Goal: Task Accomplishment & Management: Use online tool/utility

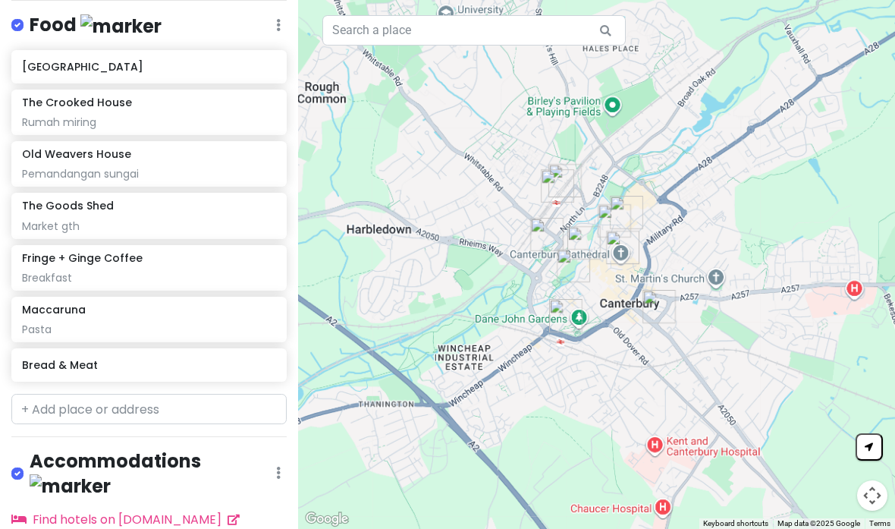
scroll to position [669, 0]
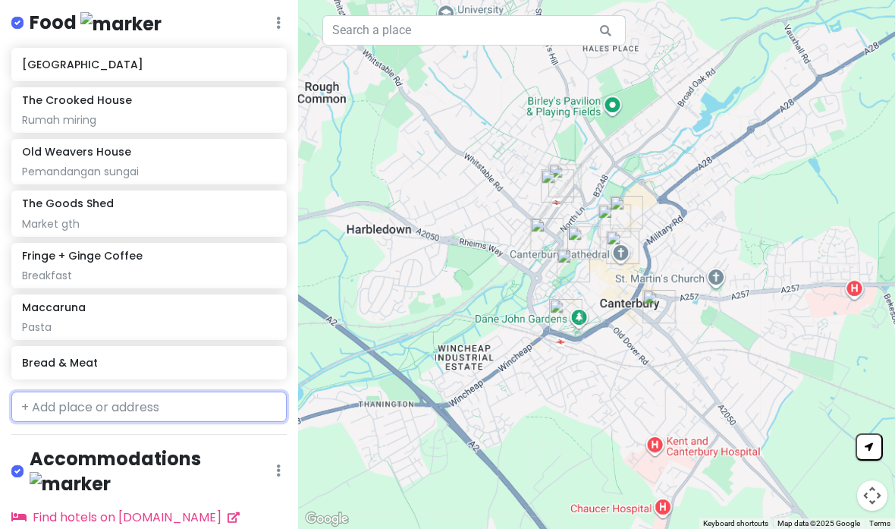
click at [200, 391] on input "text" at bounding box center [148, 406] width 275 height 30
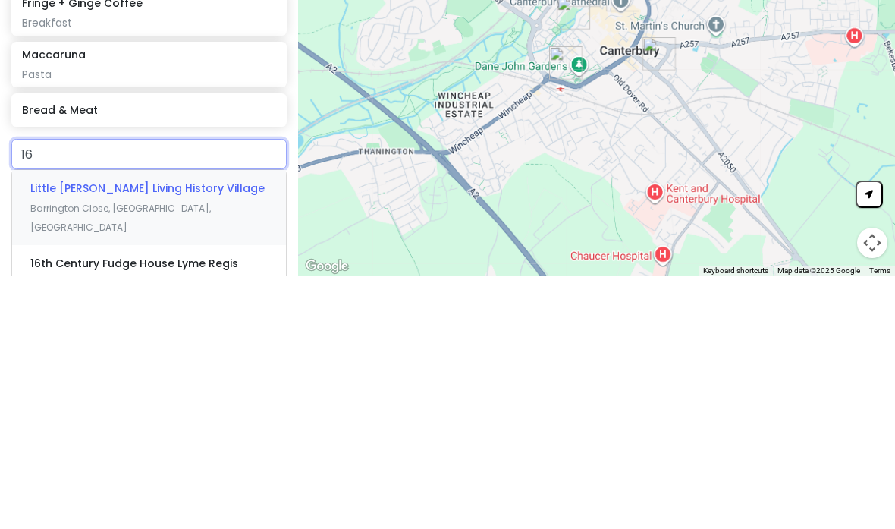
type input "1"
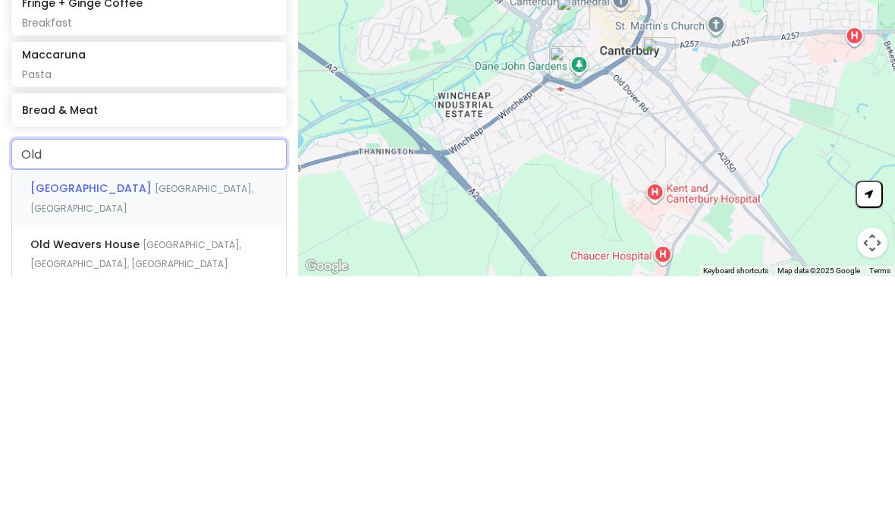
type input "Old"
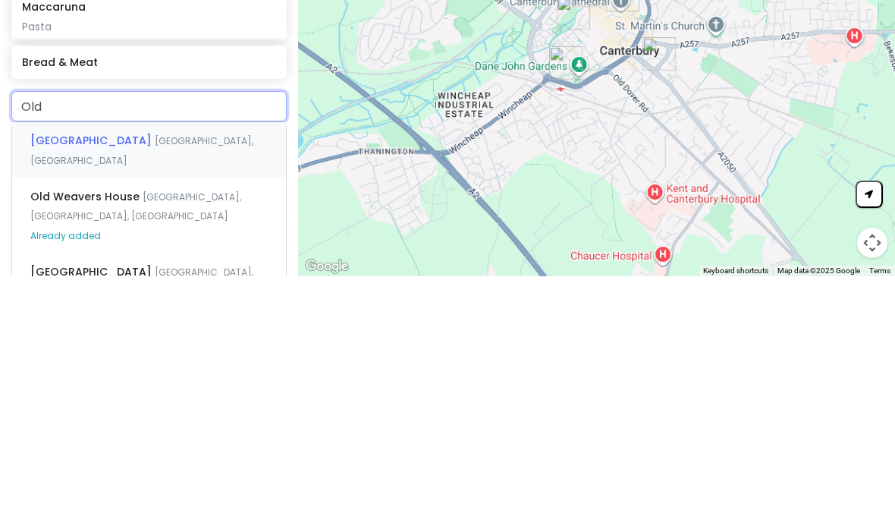
scroll to position [720, 0]
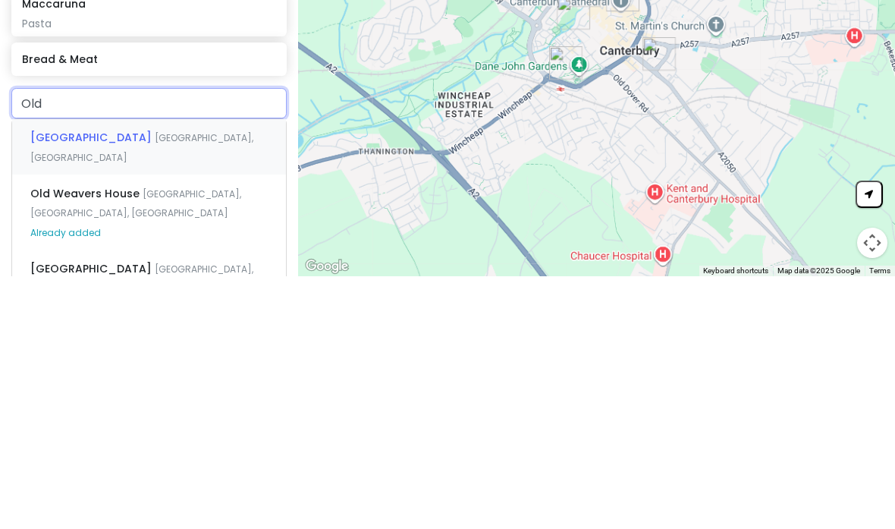
click at [212, 440] on span "[GEOGRAPHIC_DATA], [GEOGRAPHIC_DATA], [GEOGRAPHIC_DATA]" at bounding box center [135, 456] width 211 height 33
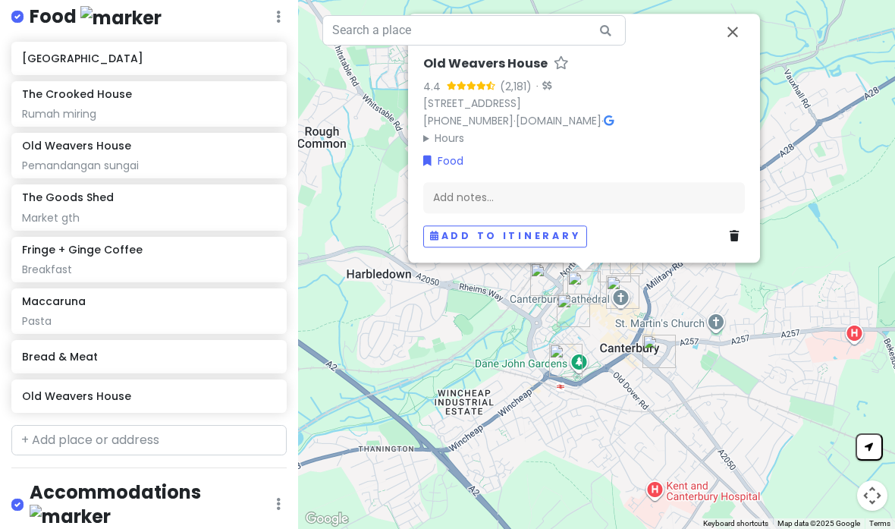
scroll to position [674, 0]
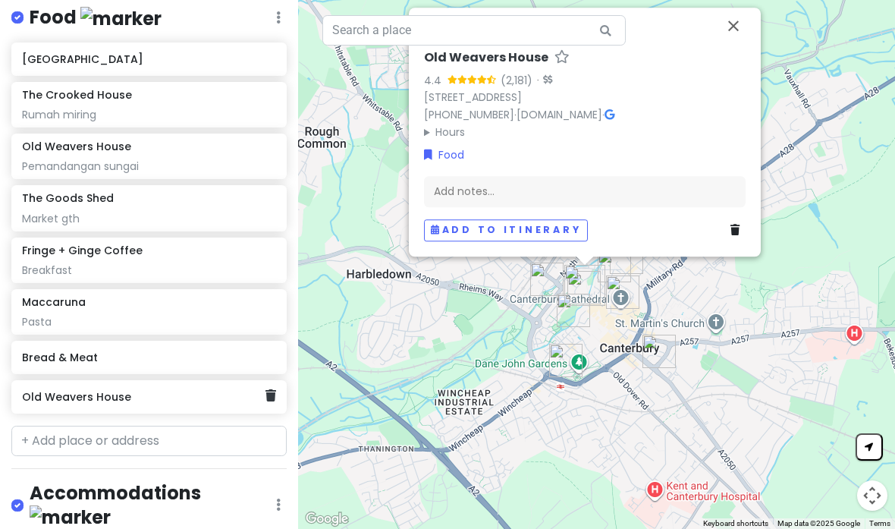
click at [269, 386] on link at bounding box center [271, 396] width 11 height 20
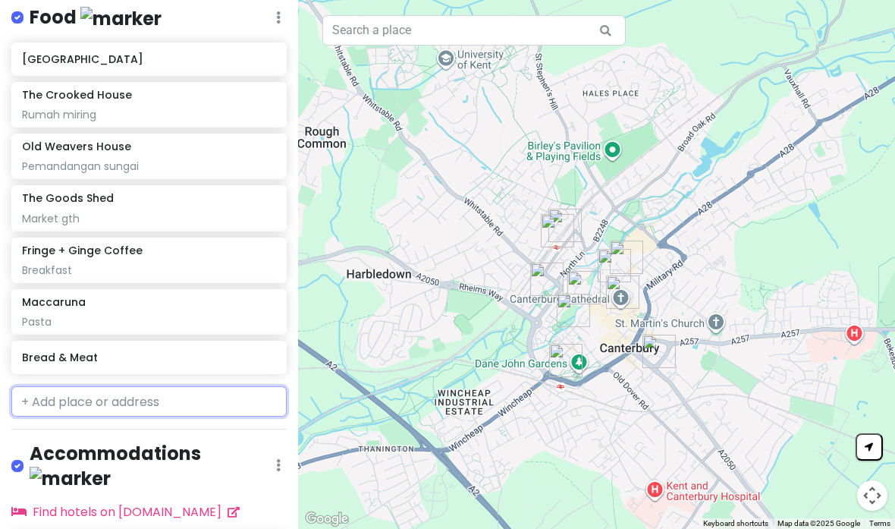
click at [181, 386] on input "text" at bounding box center [148, 401] width 275 height 30
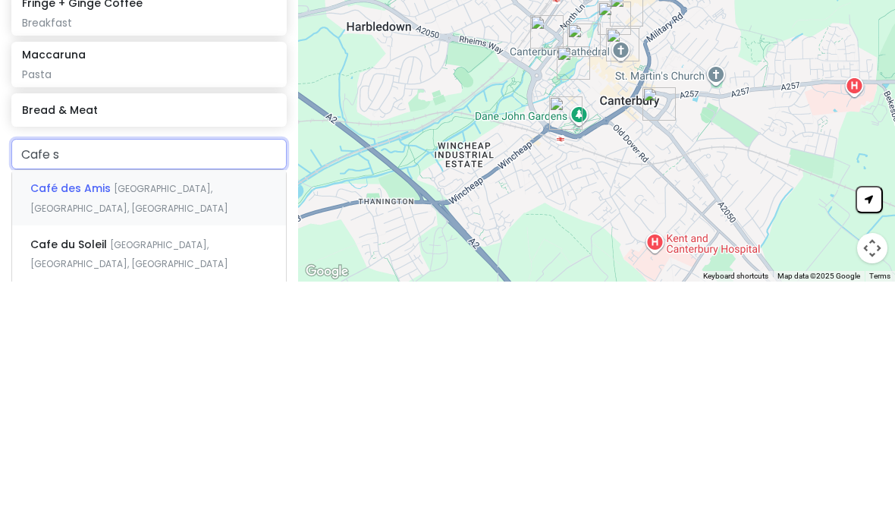
type input "Cafe st"
click at [230, 449] on span "[GEOGRAPHIC_DATA], [GEOGRAPHIC_DATA], [GEOGRAPHIC_DATA]" at bounding box center [130, 465] width 200 height 33
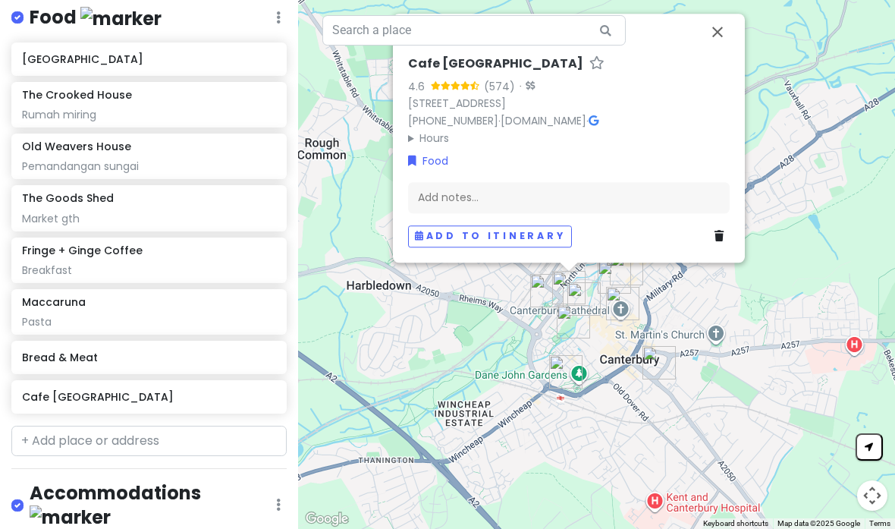
click at [527, 181] on div "Add notes..." at bounding box center [569, 197] width 322 height 32
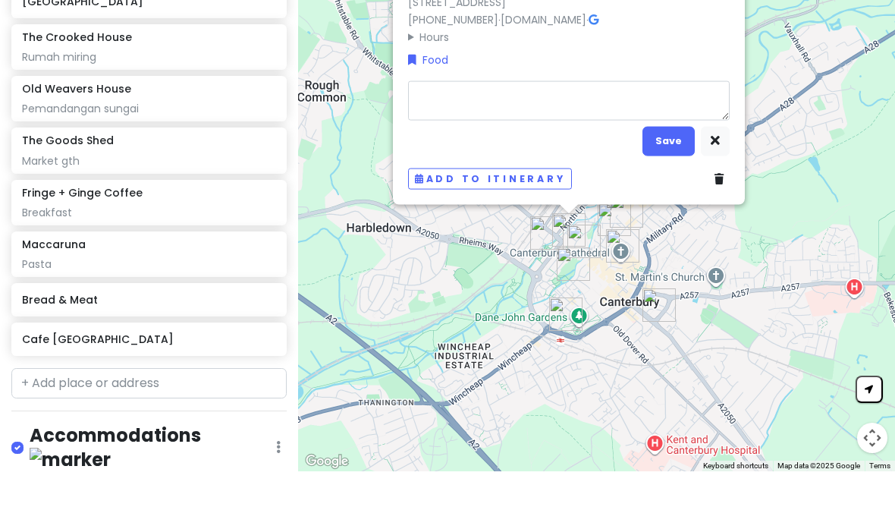
type textarea "x"
type textarea "F"
type textarea "x"
type textarea "Fr"
type textarea "x"
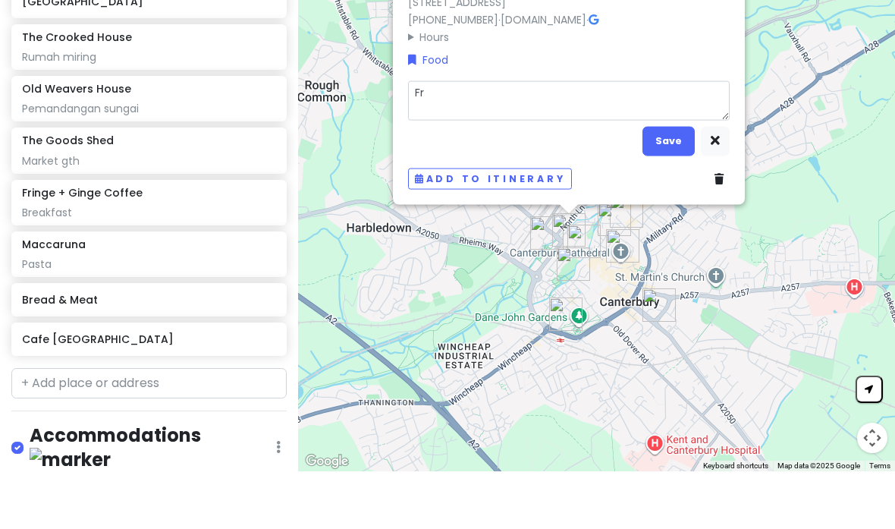
type textarea "Fre"
type textarea "x"
type textarea "Fren"
type textarea "x"
type textarea "Frenc"
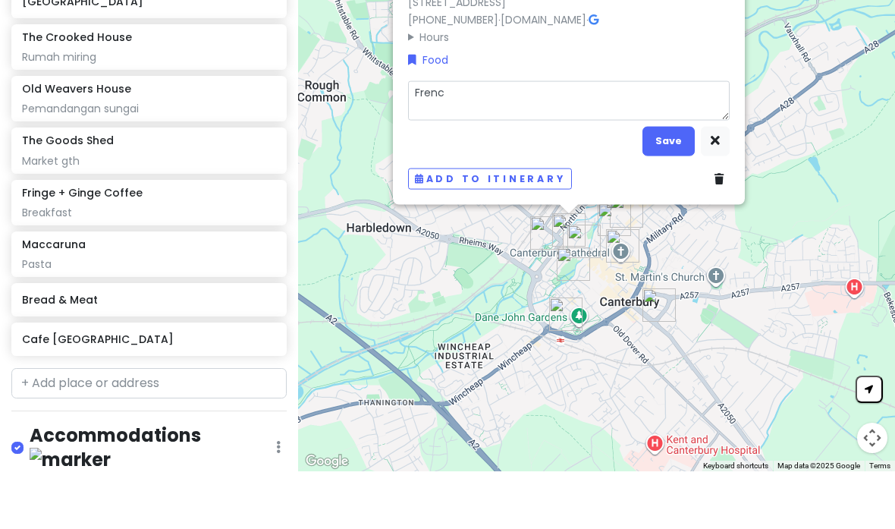
type textarea "x"
type textarea "French"
type textarea "x"
type textarea "French p"
type textarea "x"
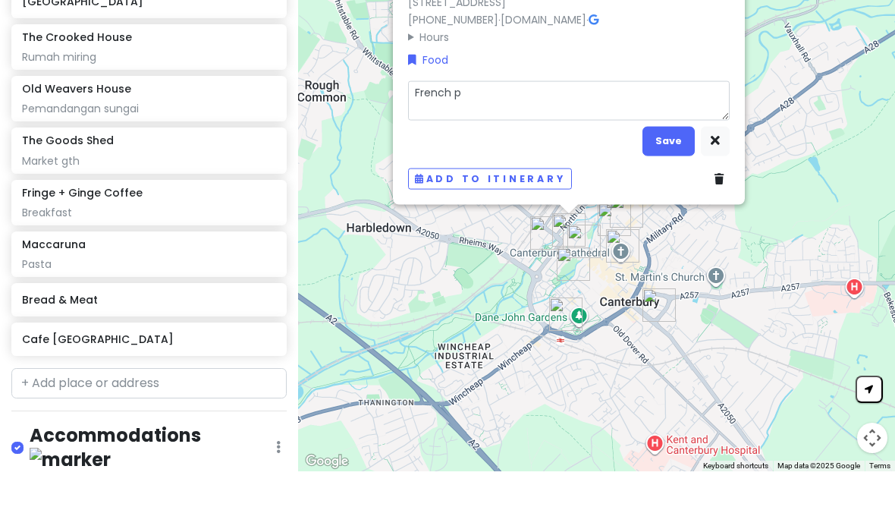
type textarea "French pa"
type textarea "x"
type textarea "French pas"
type textarea "x"
type textarea "French past"
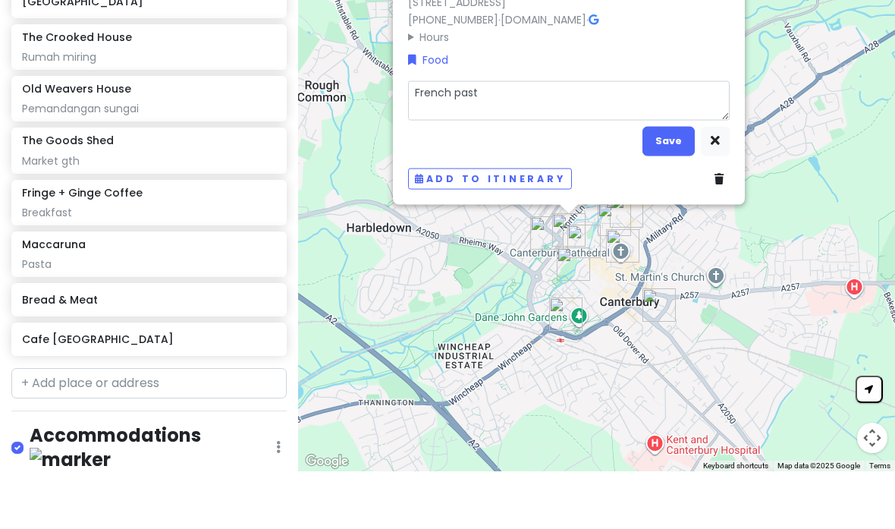
type textarea "x"
type textarea "[PERSON_NAME]"
type textarea "x"
type textarea "French pastrie"
type textarea "x"
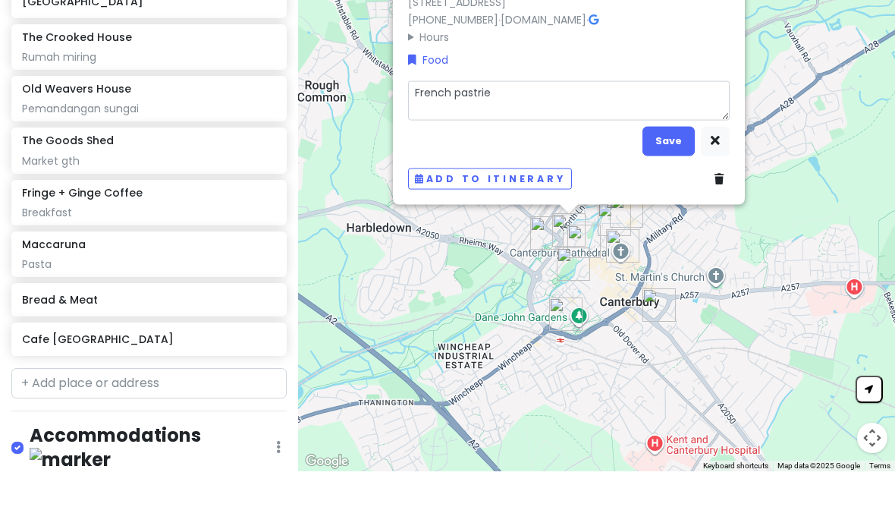
type textarea "French pastries"
type textarea "x"
type textarea "French pastries e"
type textarea "x"
type textarea "French pastries en"
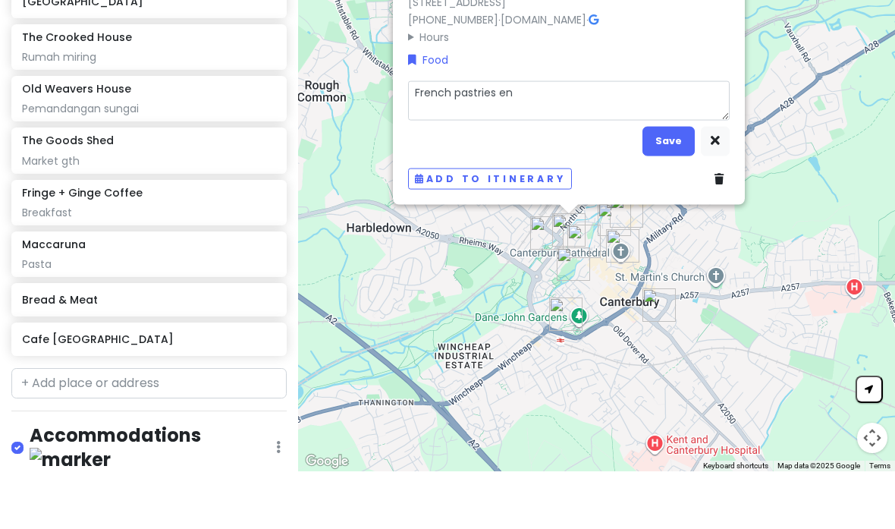
type textarea "x"
type textarea "French pastries enk"
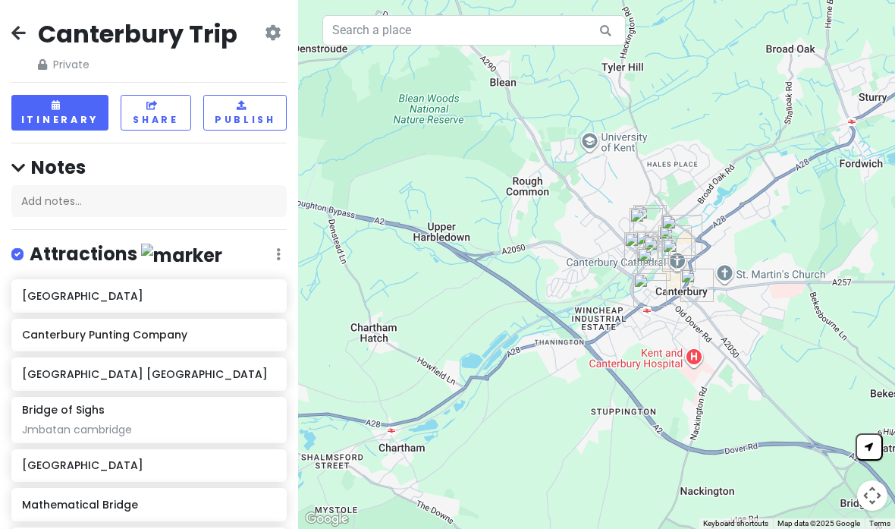
scroll to position [0, 0]
click at [27, 22] on div "Canterbury Trip Private Change Dates Make a Copy Delete Trip Go Pro ⚡️ Give Fee…" at bounding box center [148, 45] width 275 height 55
click at [25, 35] on icon at bounding box center [18, 33] width 14 height 12
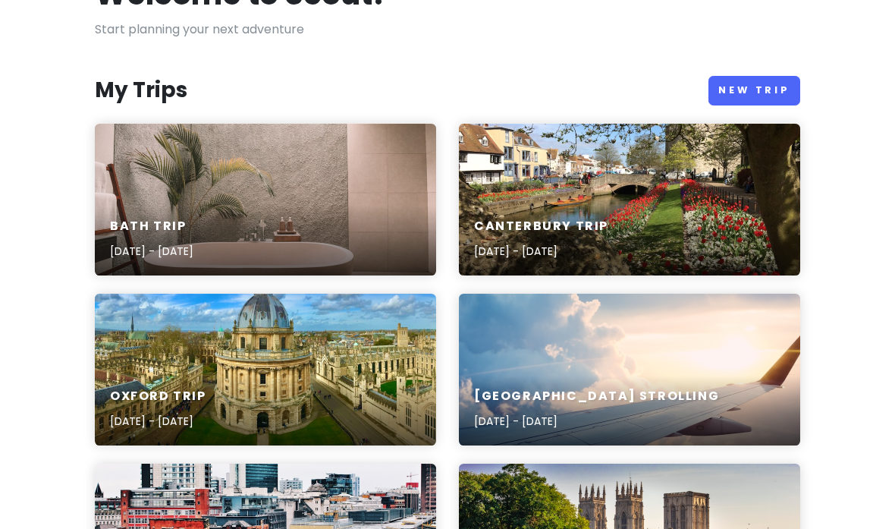
click at [121, 190] on div "Bath Trip [DATE] - [DATE]" at bounding box center [265, 200] width 341 height 152
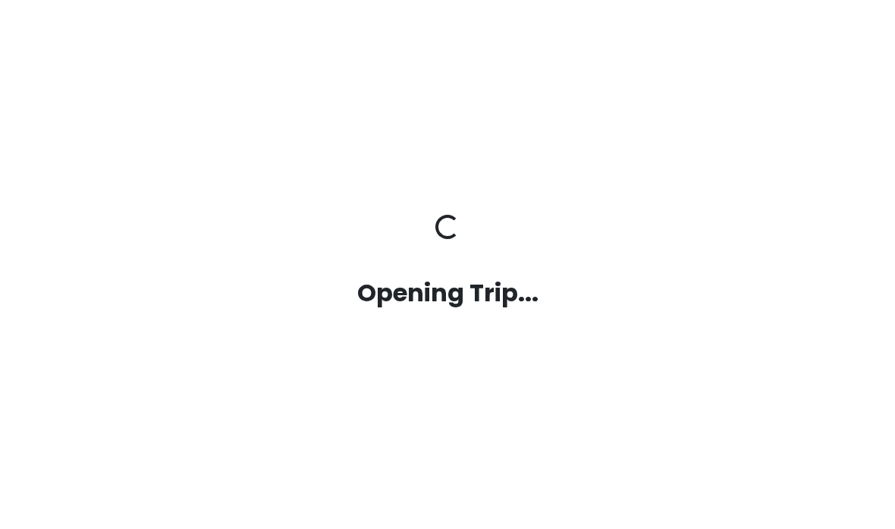
scroll to position [58, 0]
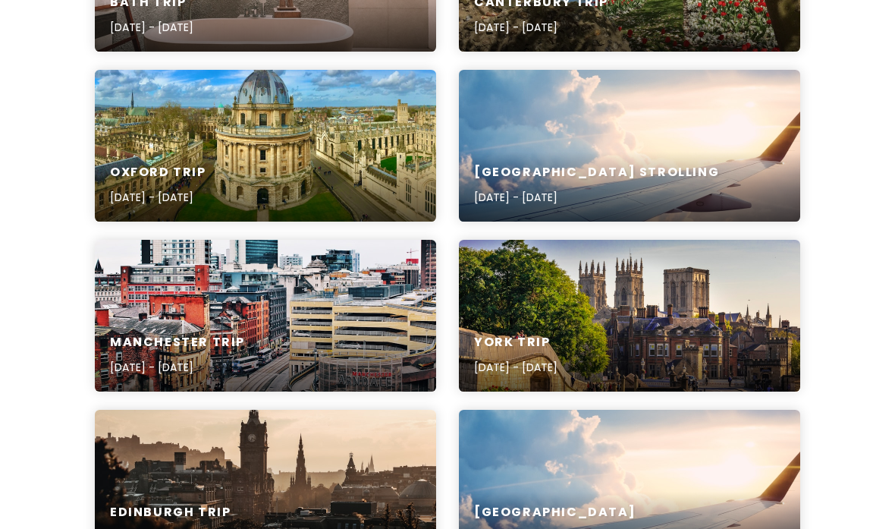
scroll to position [339, 0]
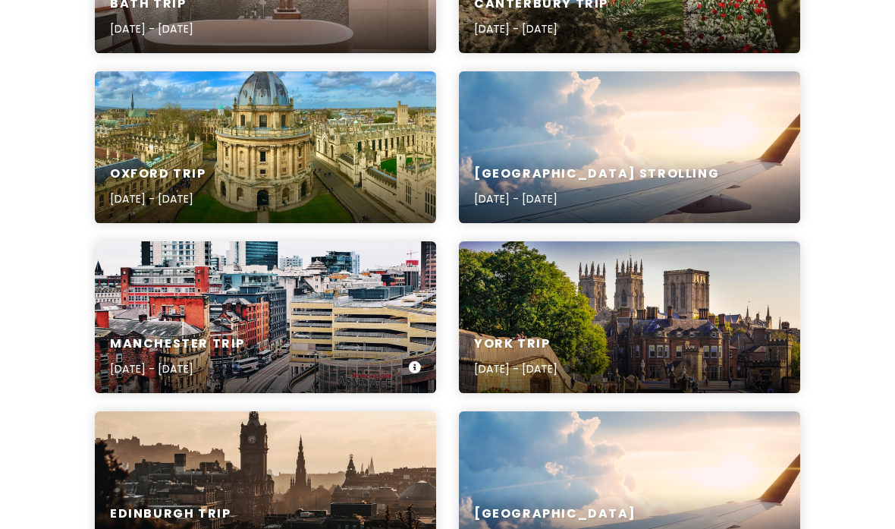
click at [354, 300] on div "Manchester Trip [DATE] - [DATE]" at bounding box center [265, 317] width 341 height 152
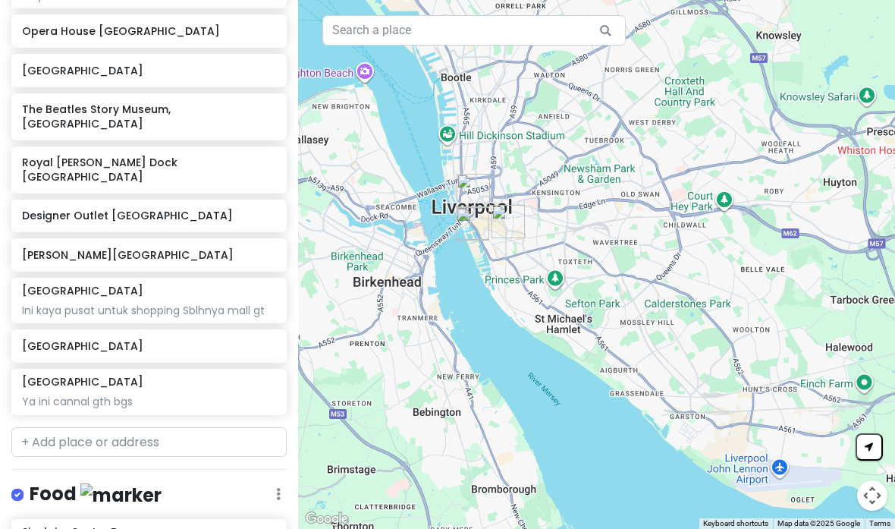
scroll to position [357, 0]
click at [120, 208] on h6 "Designer Outlet [GEOGRAPHIC_DATA]" at bounding box center [144, 215] width 244 height 14
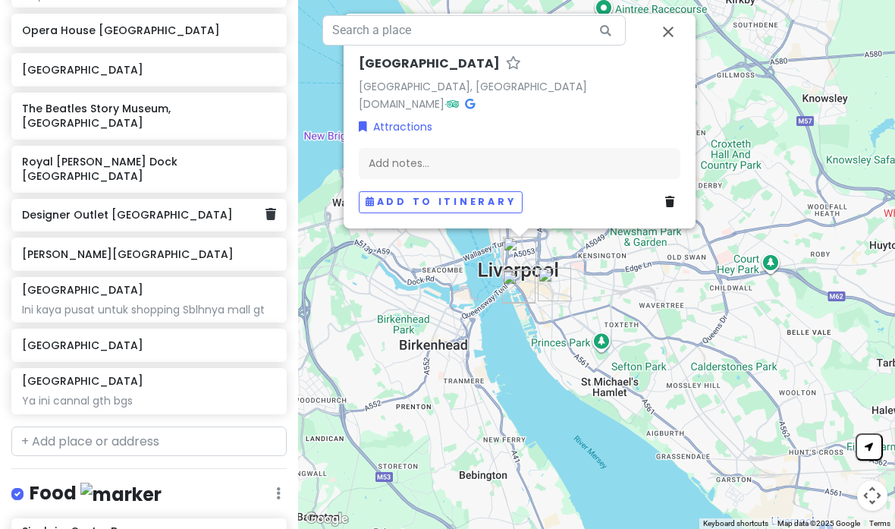
scroll to position [0, 0]
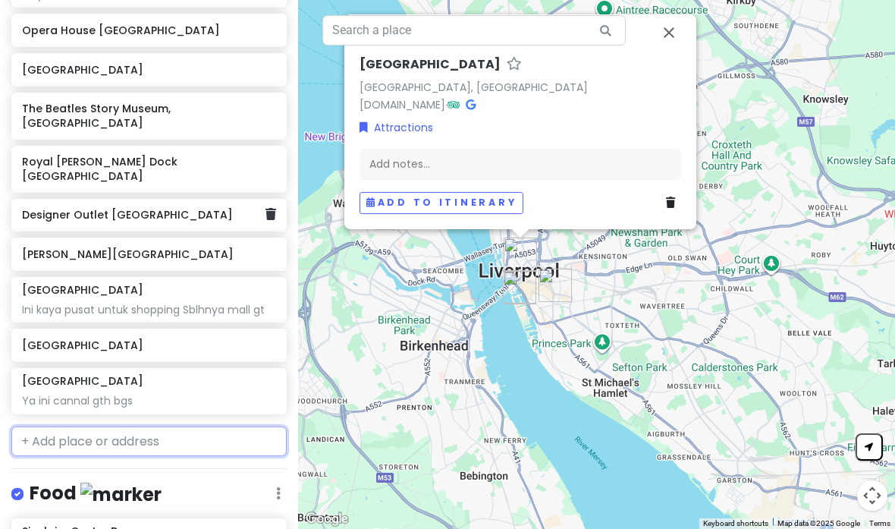
click at [223, 426] on input "text" at bounding box center [148, 441] width 275 height 30
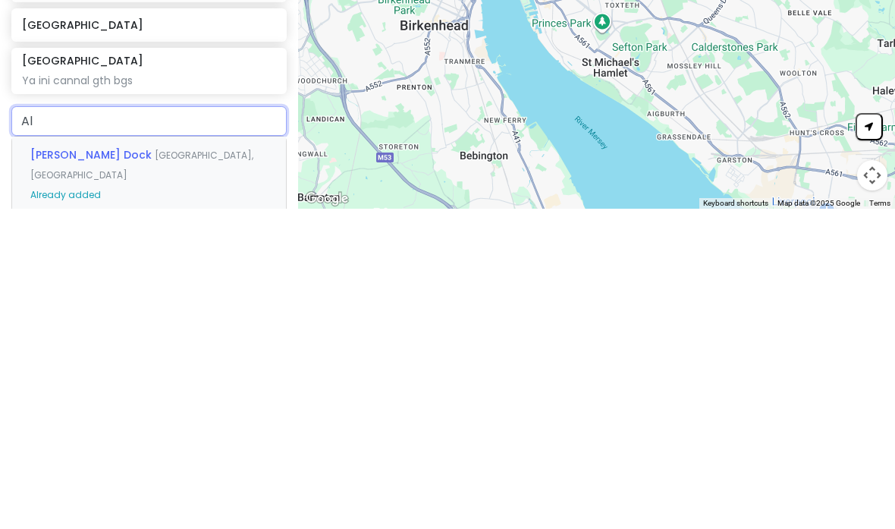
type input "A"
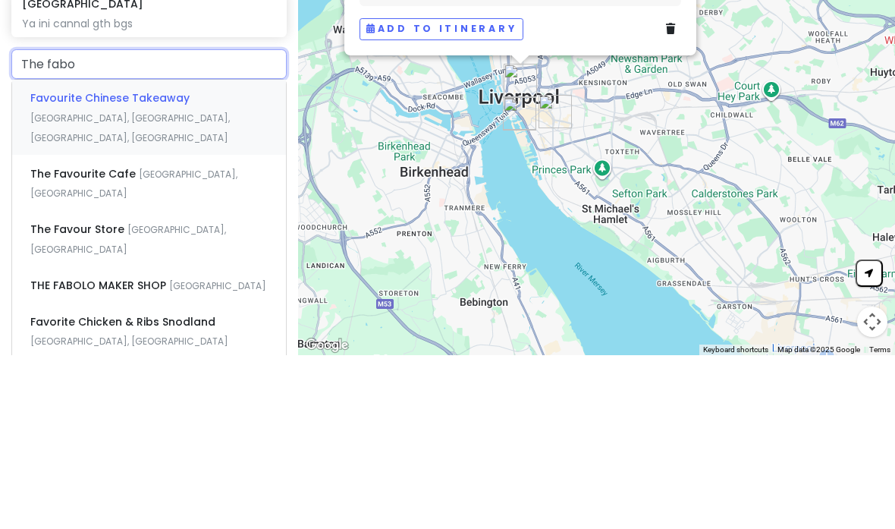
scroll to position [558, 0]
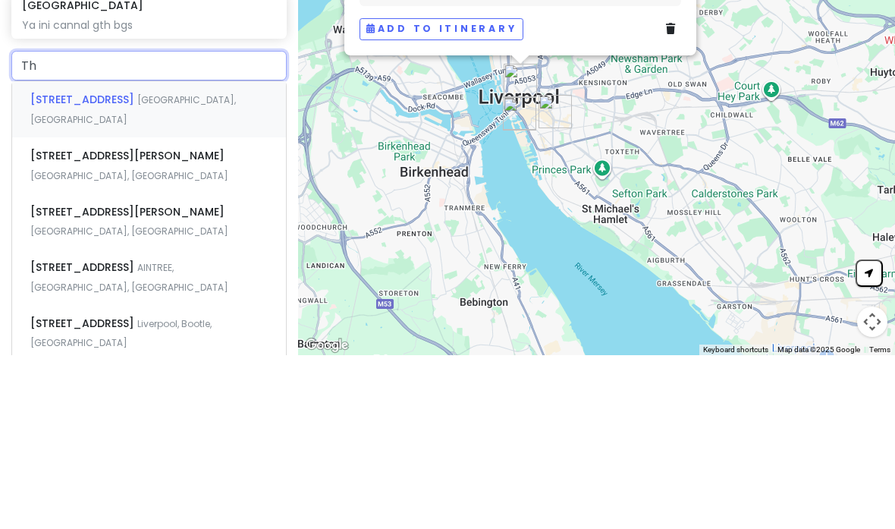
type input "T"
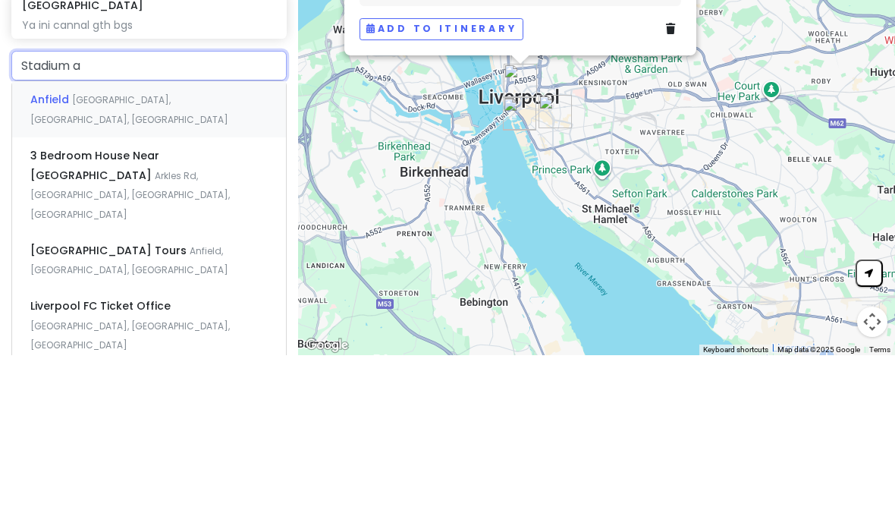
type input "Stadium an"
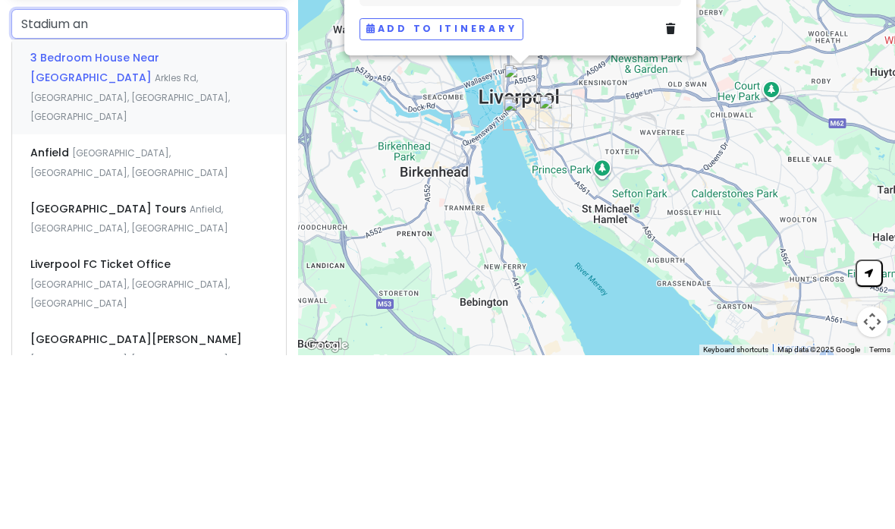
scroll to position [601, 0]
click at [228, 363] on div "[GEOGRAPHIC_DATA] Tours [GEOGRAPHIC_DATA], [GEOGRAPHIC_DATA], [GEOGRAPHIC_DATA]" at bounding box center [149, 391] width 274 height 56
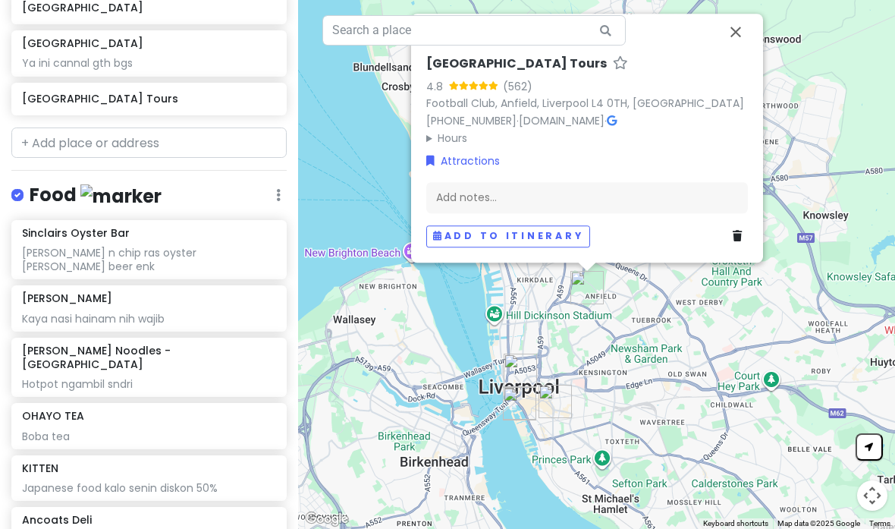
scroll to position [696, 0]
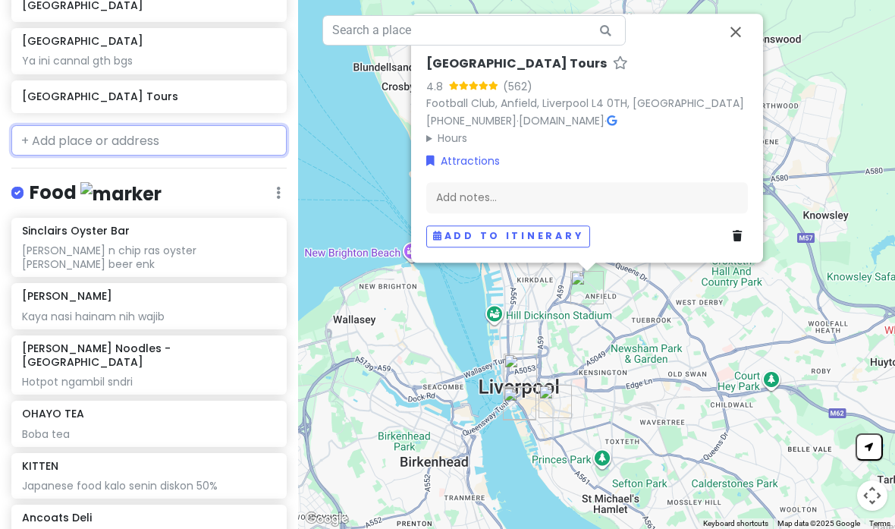
click at [47, 125] on input "text" at bounding box center [148, 140] width 275 height 30
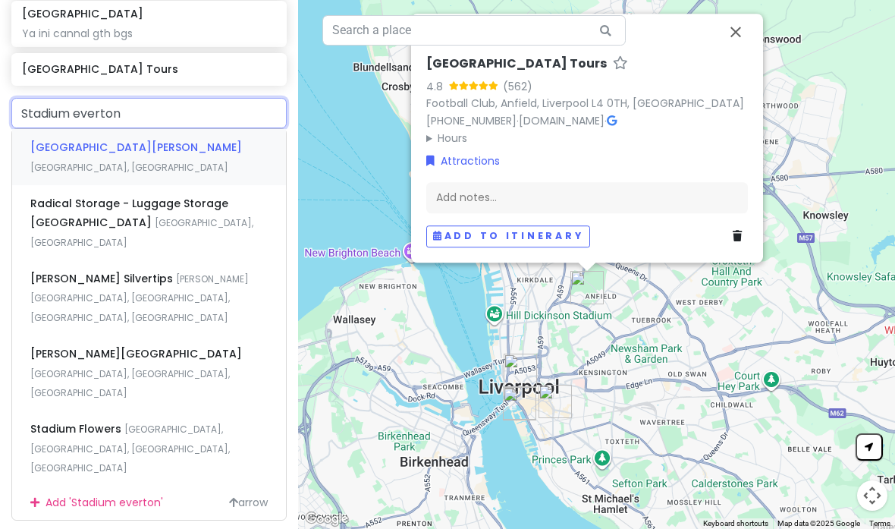
scroll to position [727, 0]
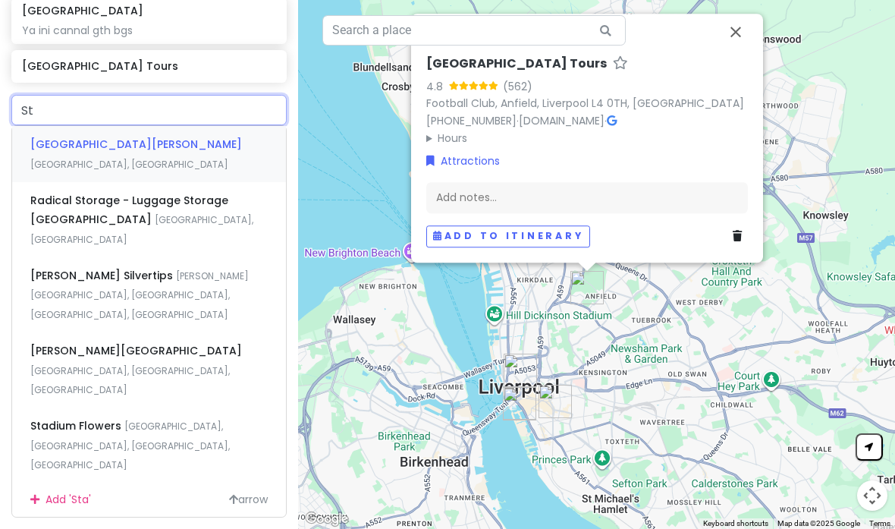
type input "S"
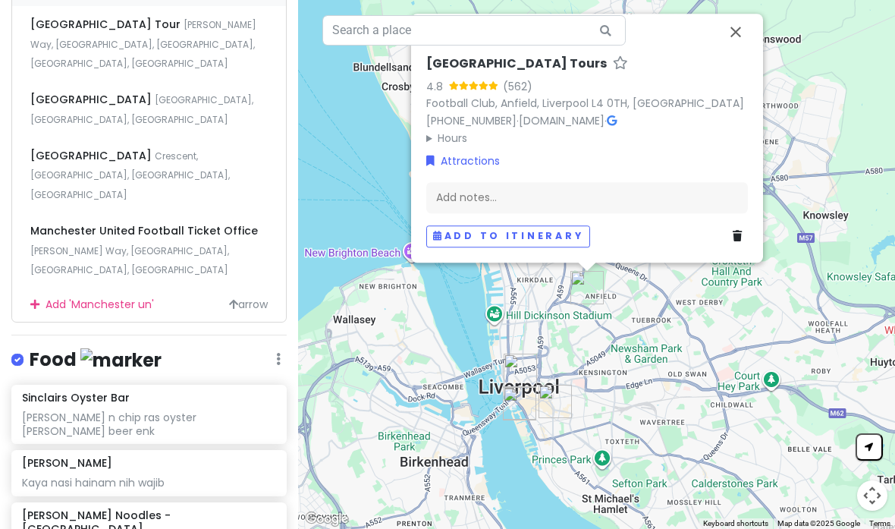
scroll to position [905, 0]
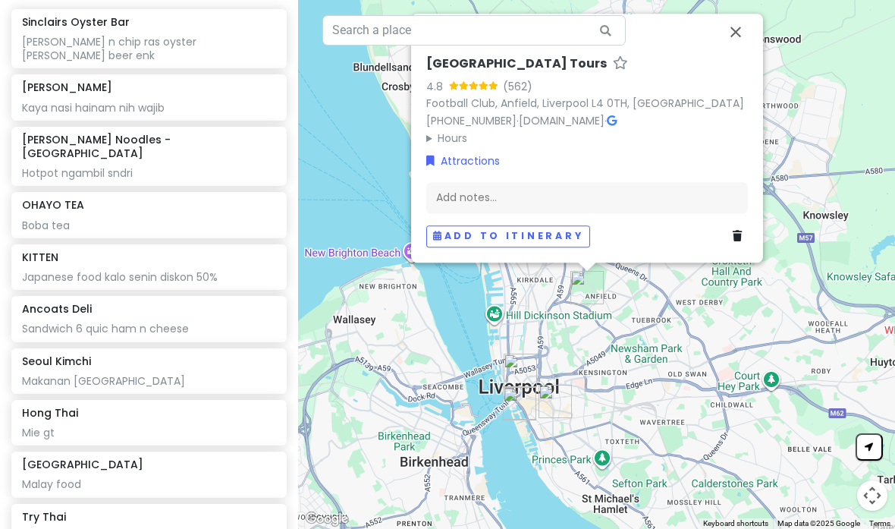
type input "Manchester un"
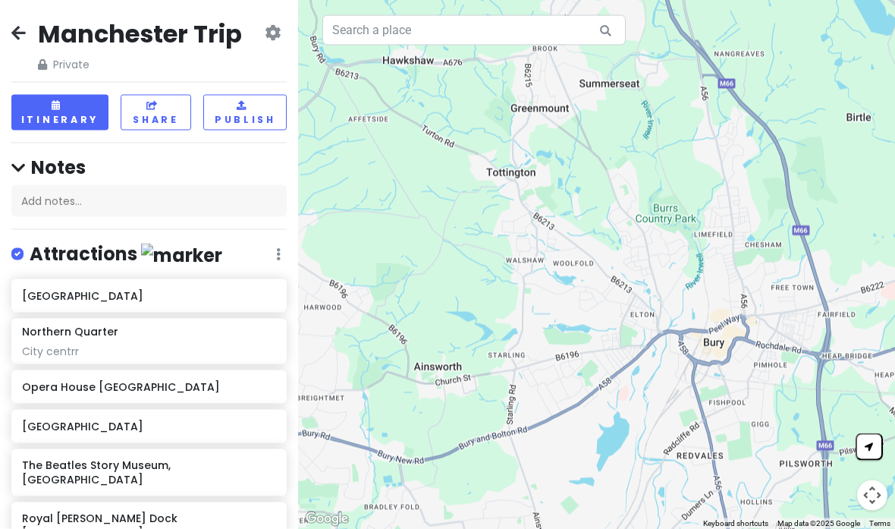
scroll to position [0, 0]
click at [11, 30] on icon at bounding box center [18, 33] width 14 height 12
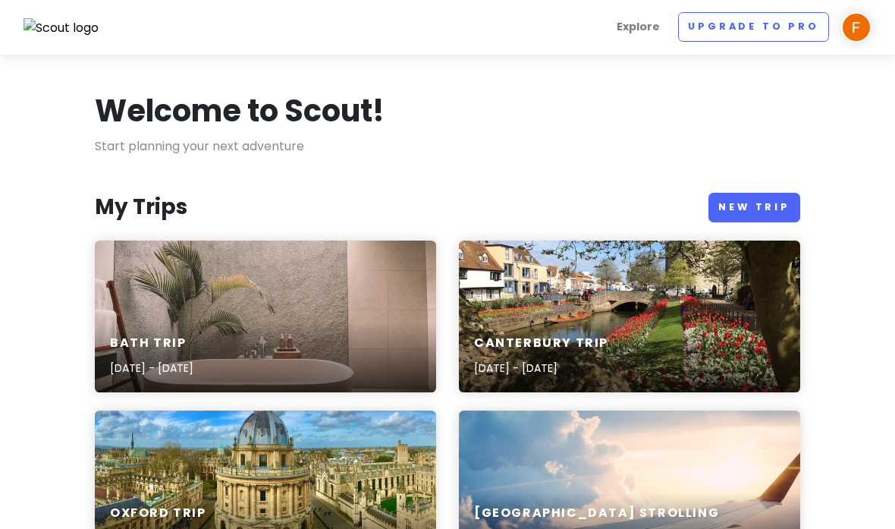
click at [379, 276] on div "Bath Trip [DATE] - [DATE]" at bounding box center [265, 316] width 341 height 152
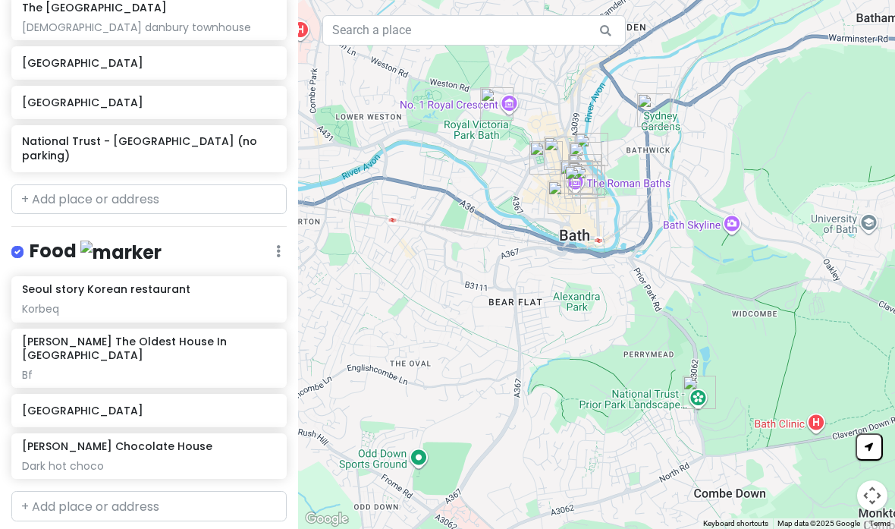
scroll to position [545, 0]
click at [188, 190] on input "text" at bounding box center [148, 200] width 275 height 30
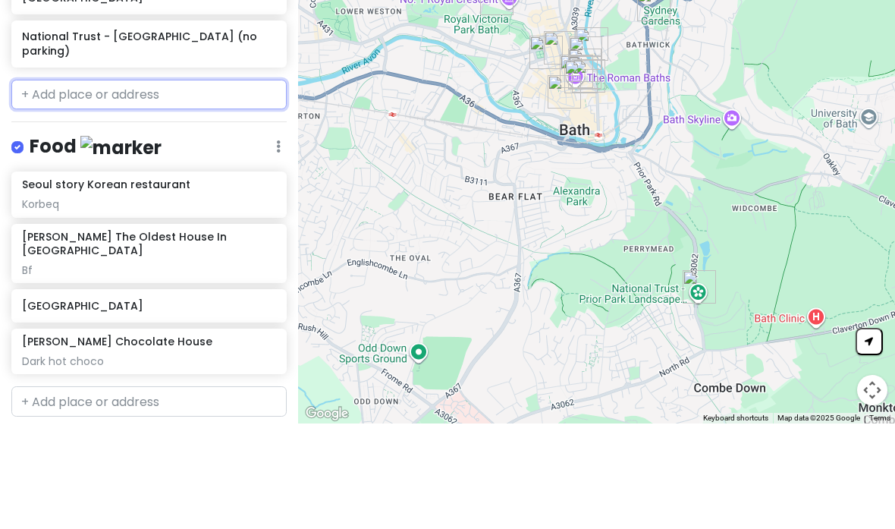
type input "R"
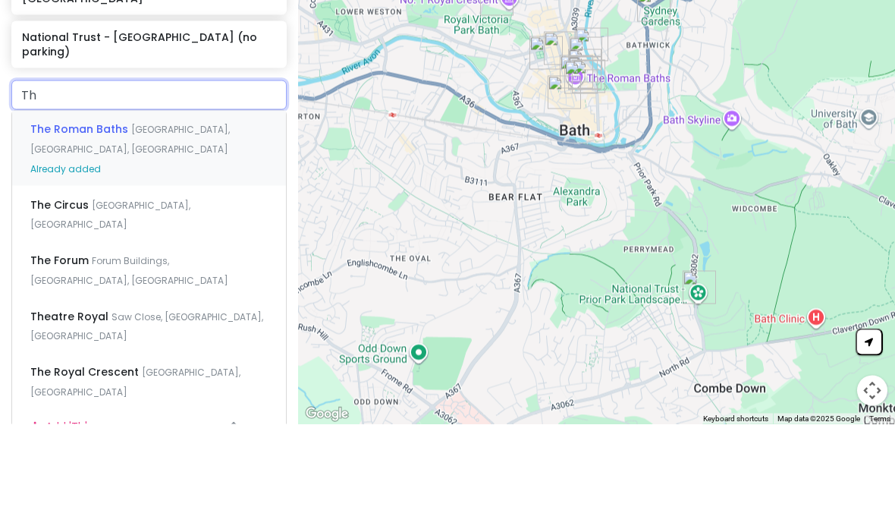
type input "T"
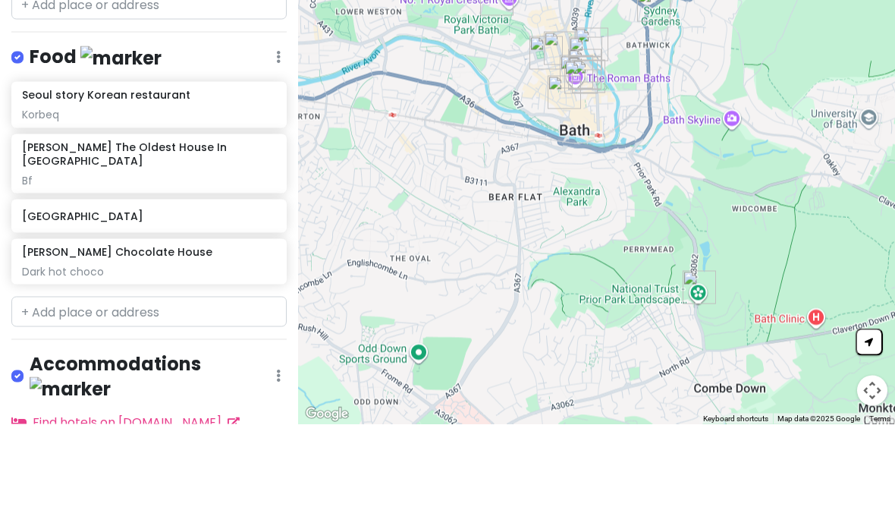
scroll to position [58, 0]
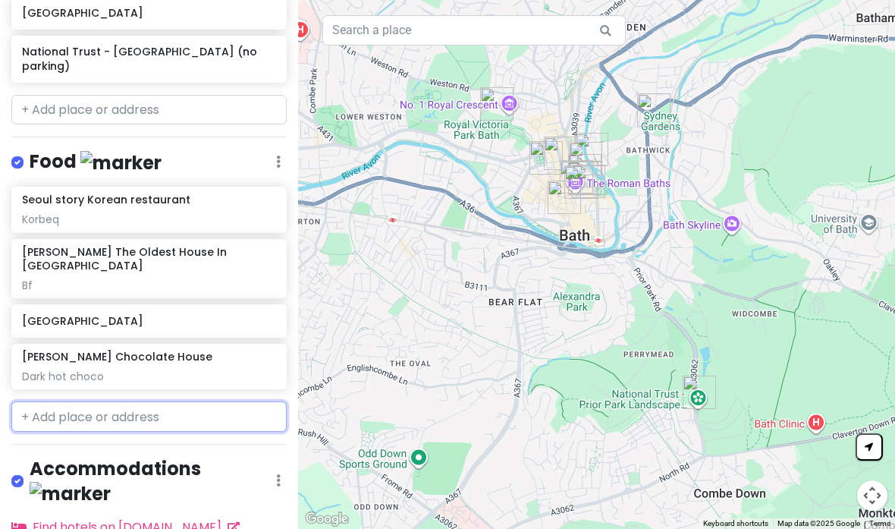
click at [178, 401] on input "text" at bounding box center [148, 416] width 275 height 30
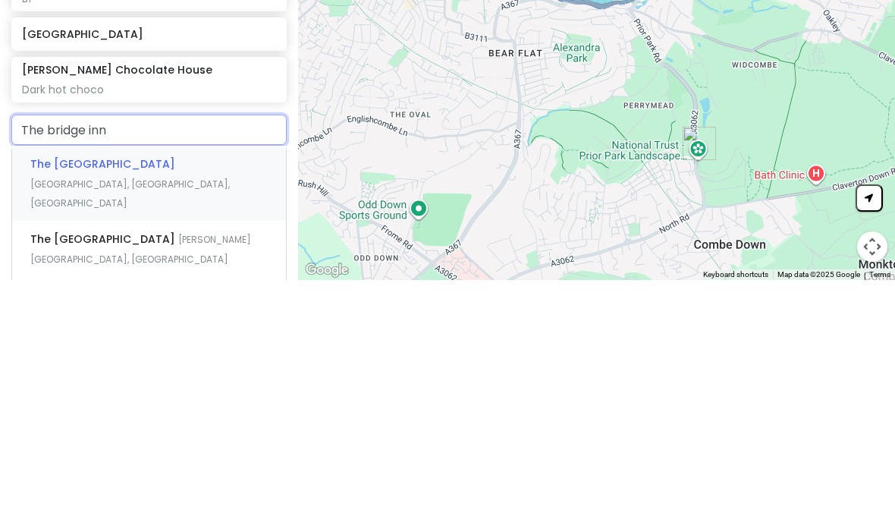
scroll to position [675, 0]
type input "The bridge inn sa"
click at [230, 424] on span "[GEOGRAPHIC_DATA], [GEOGRAPHIC_DATA], [GEOGRAPHIC_DATA]" at bounding box center [130, 440] width 200 height 33
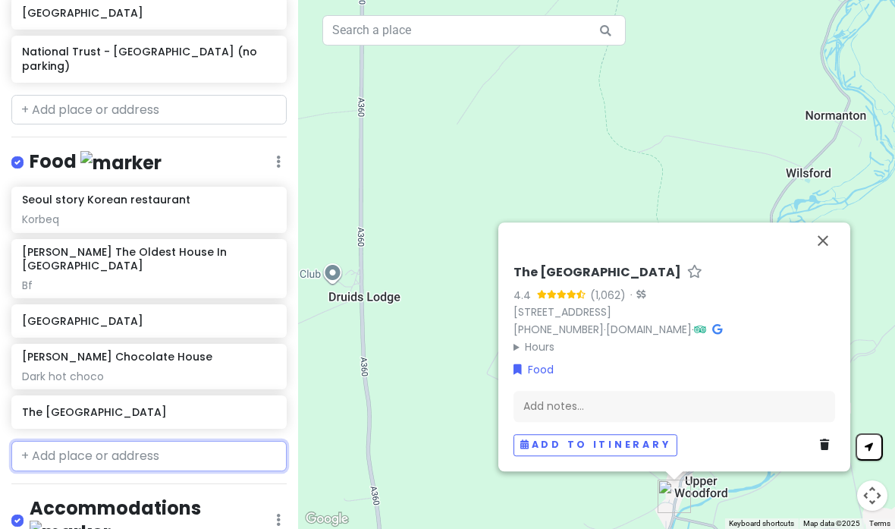
click at [170, 441] on input "text" at bounding box center [148, 456] width 275 height 30
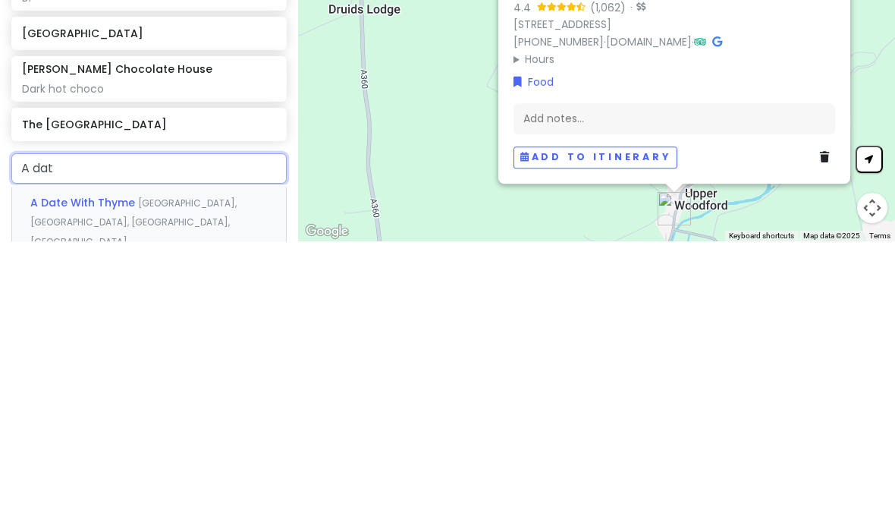
type input "A date"
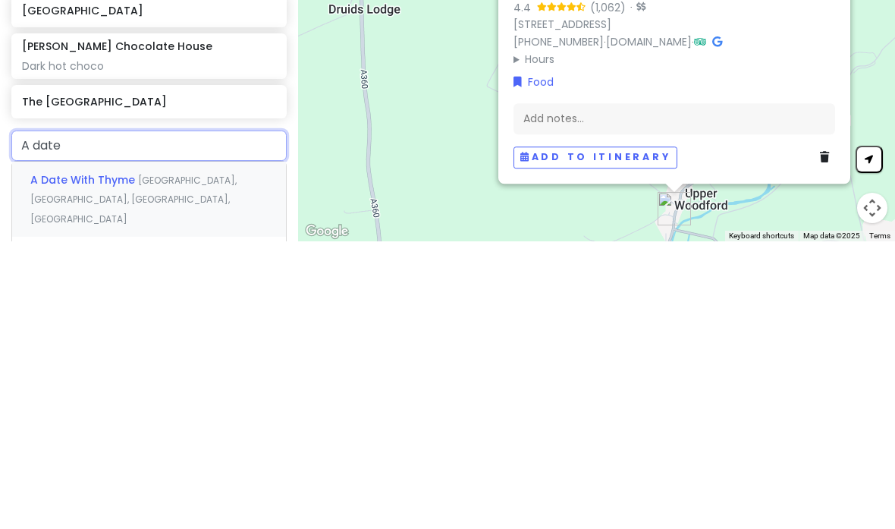
scroll to position [668, 0]
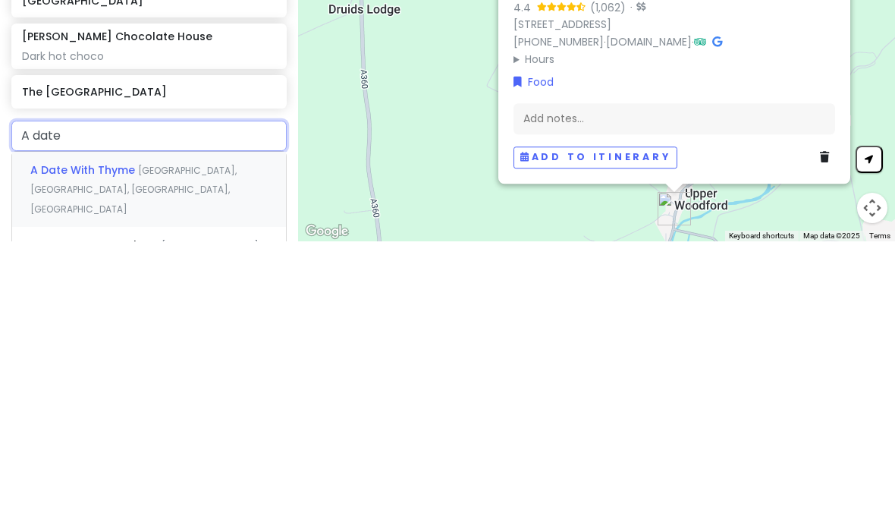
click at [237, 451] on span "[GEOGRAPHIC_DATA], [GEOGRAPHIC_DATA], [GEOGRAPHIC_DATA], [GEOGRAPHIC_DATA]" at bounding box center [133, 477] width 206 height 52
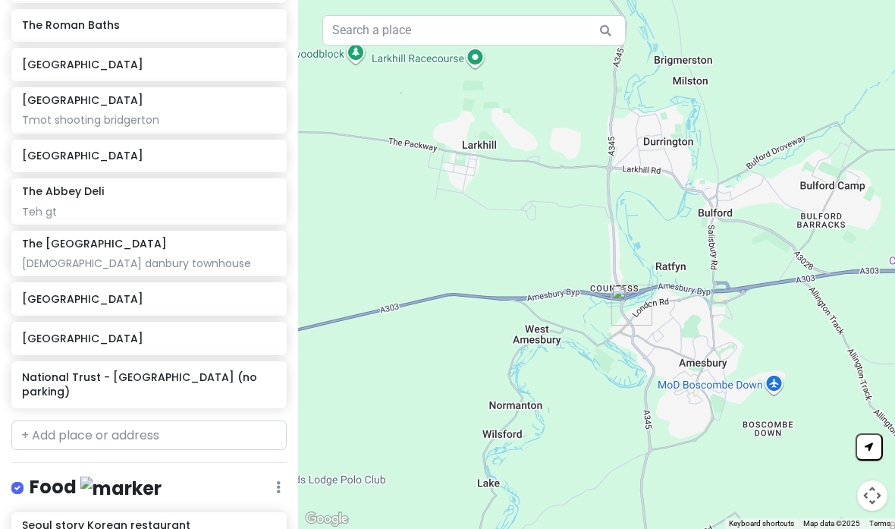
scroll to position [313, 0]
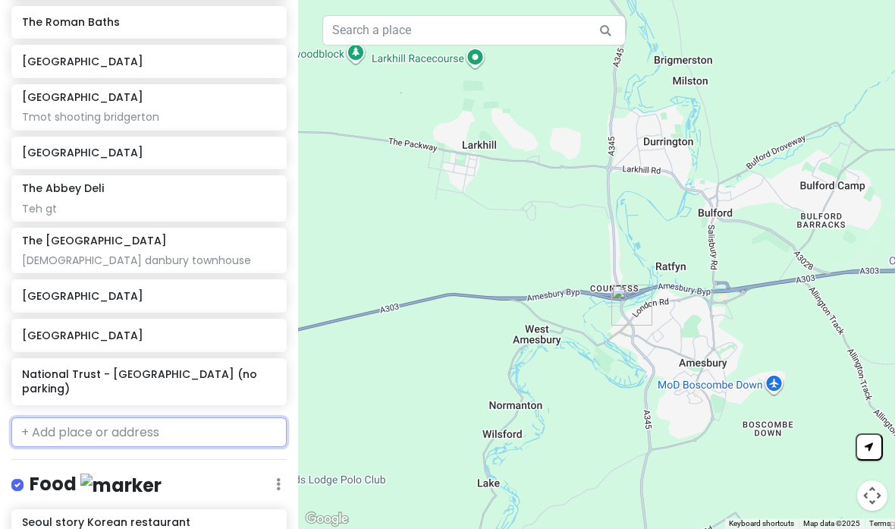
click at [221, 417] on input "text" at bounding box center [148, 432] width 275 height 30
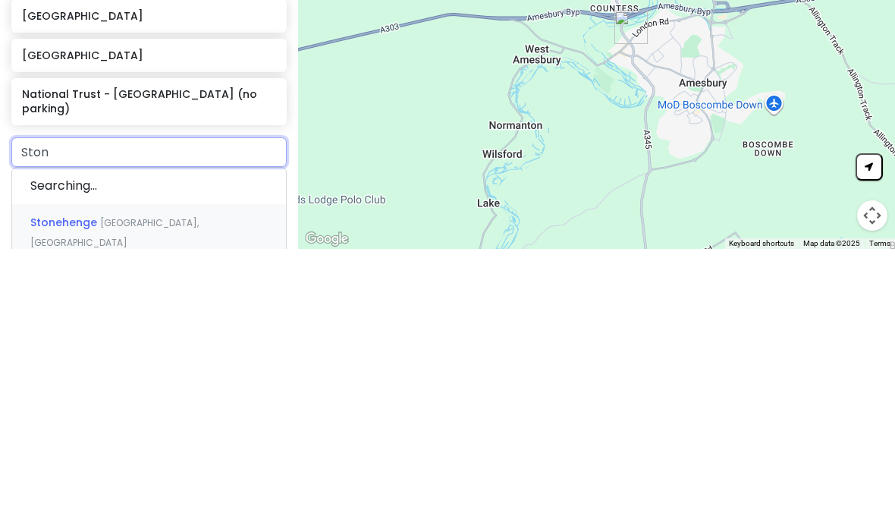
type input "Stone"
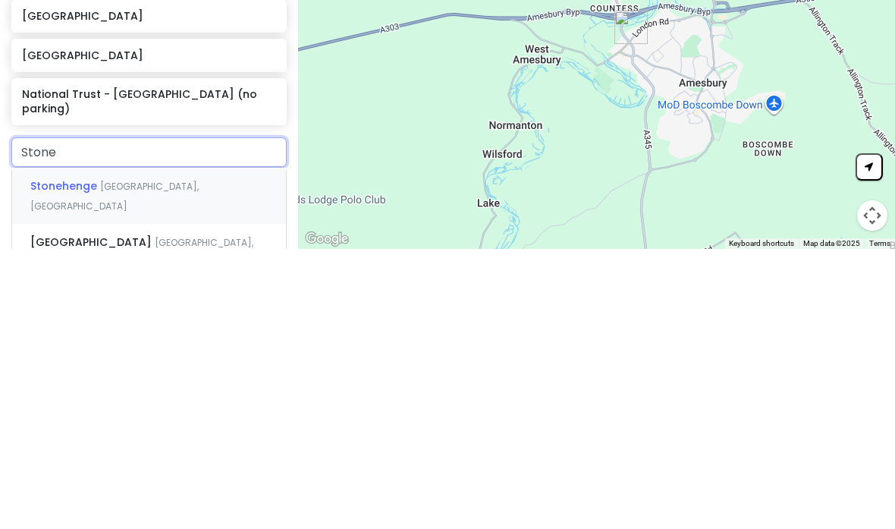
click at [244, 448] on div "Stonehenge [GEOGRAPHIC_DATA], [GEOGRAPHIC_DATA]" at bounding box center [149, 476] width 274 height 56
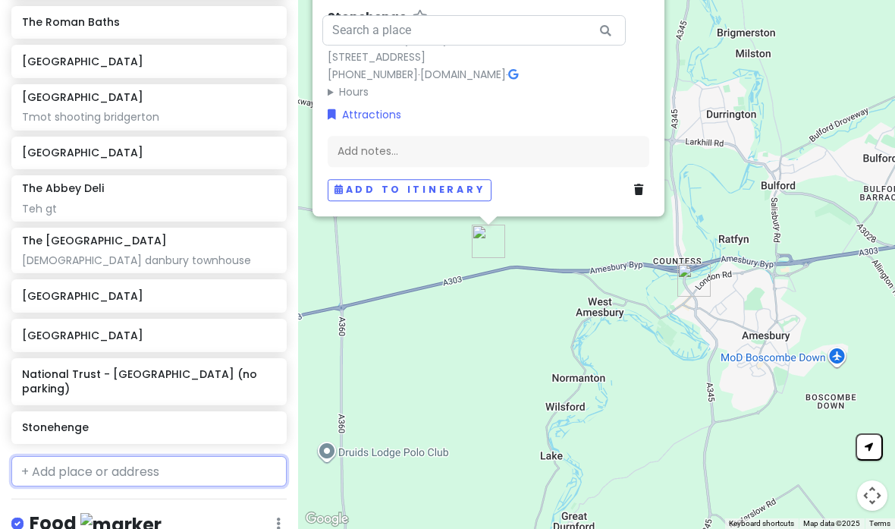
click at [181, 456] on input "text" at bounding box center [148, 471] width 275 height 30
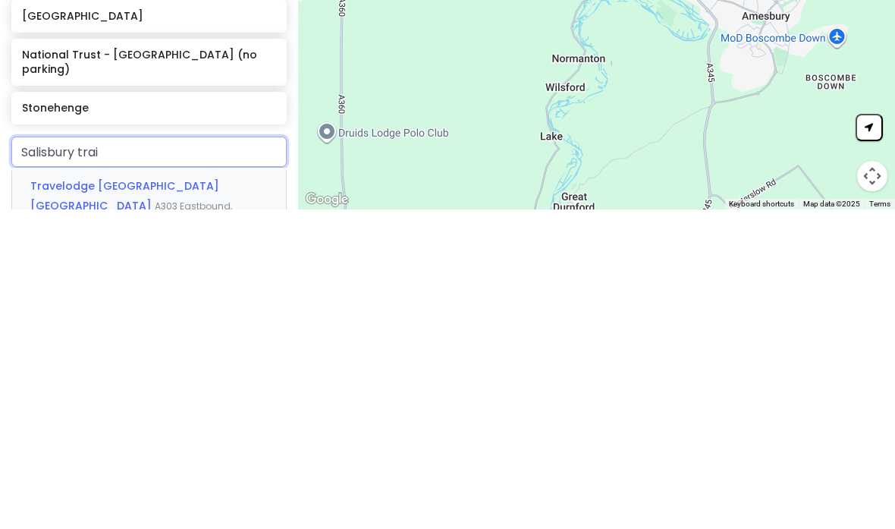
type input "Salisbury train"
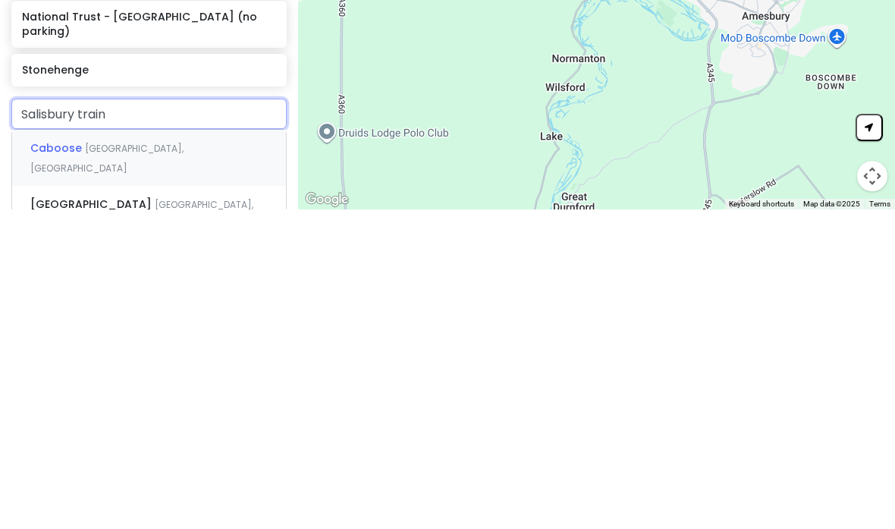
scroll to position [361, 0]
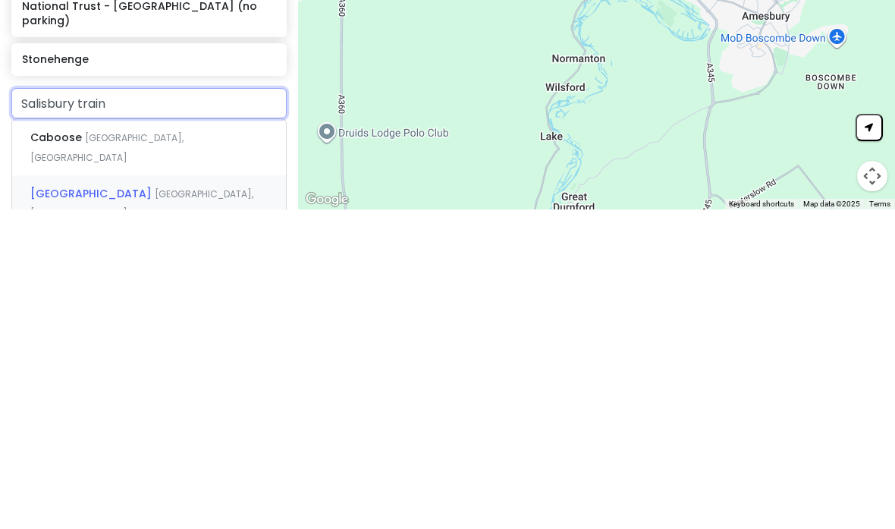
click at [225, 495] on div "[GEOGRAPHIC_DATA] [GEOGRAPHIC_DATA], [GEOGRAPHIC_DATA]" at bounding box center [149, 523] width 274 height 56
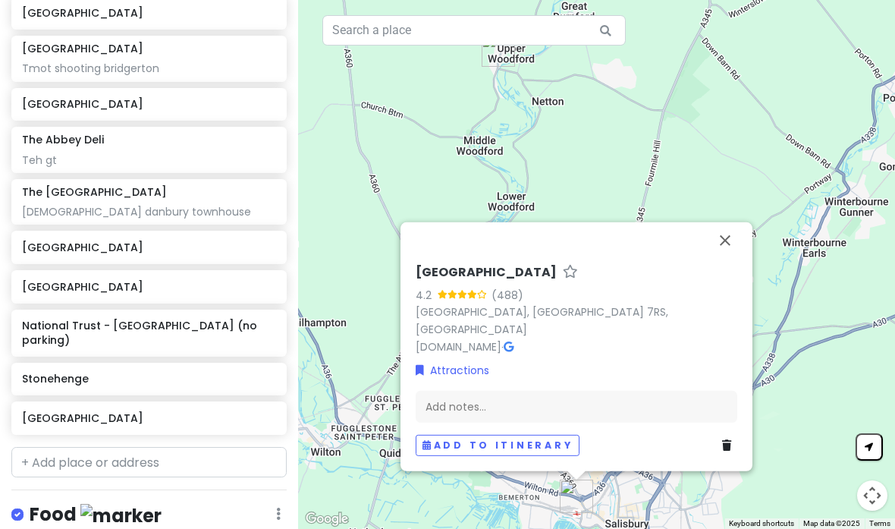
click at [721, 229] on button "Close" at bounding box center [725, 240] width 36 height 36
